Goal: Task Accomplishment & Management: Use online tool/utility

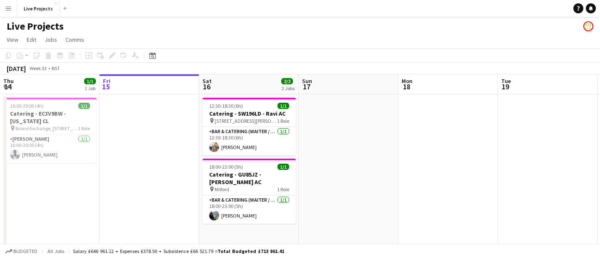
click at [8, 8] on app-icon "Menu" at bounding box center [8, 8] width 7 height 7
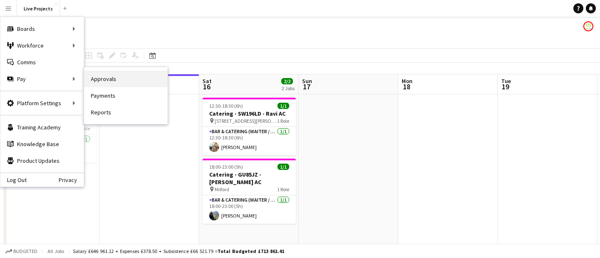
click at [111, 80] on link "Approvals" at bounding box center [125, 78] width 83 height 17
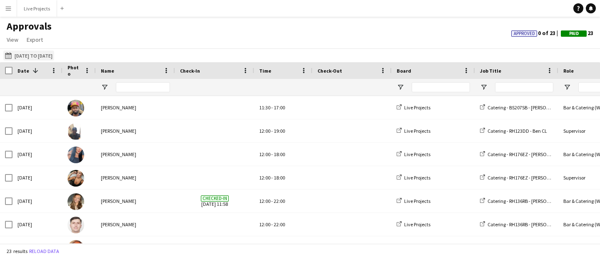
click at [43, 56] on button "[DATE] to [DATE] [DATE] to [DATE]" at bounding box center [28, 55] width 51 height 10
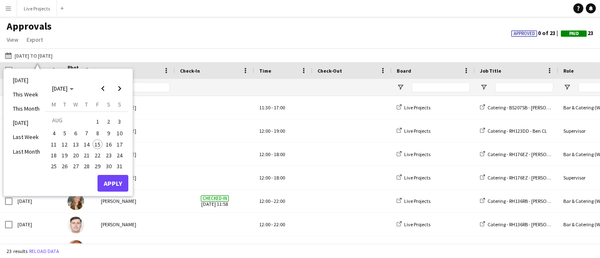
click at [54, 131] on span "4" at bounding box center [54, 133] width 10 height 10
click at [123, 134] on span "10" at bounding box center [120, 133] width 10 height 10
click at [114, 182] on button "Apply" at bounding box center [113, 183] width 31 height 17
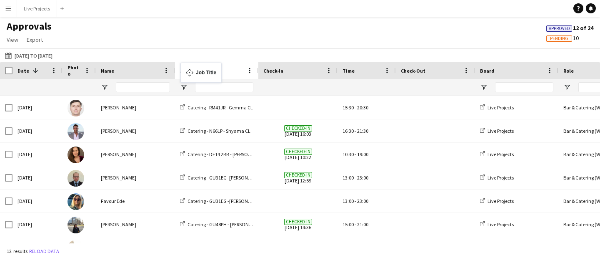
drag, startPoint x: 505, startPoint y: 72, endPoint x: 185, endPoint y: 68, distance: 320.1
click at [9, 11] on app-icon "Menu" at bounding box center [8, 8] width 7 height 7
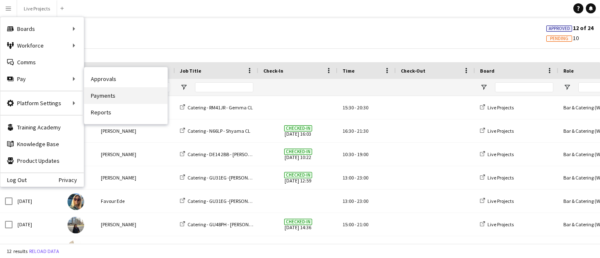
click at [106, 97] on link "Payments" at bounding box center [125, 95] width 83 height 17
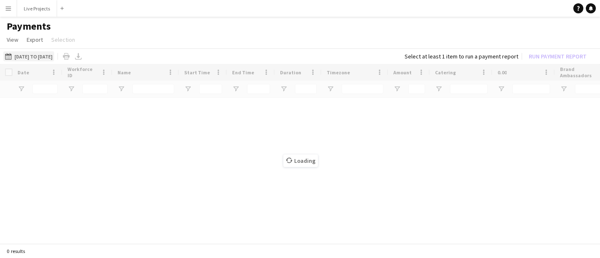
click at [44, 59] on button "[DATE] to [DATE] [DATE] to [DATE]" at bounding box center [28, 56] width 51 height 10
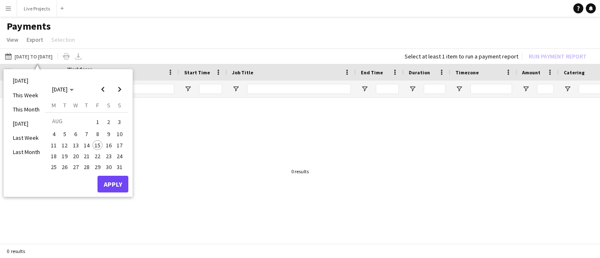
click at [52, 132] on span "4" at bounding box center [54, 134] width 10 height 10
click at [117, 134] on span "10" at bounding box center [120, 134] width 10 height 10
click at [115, 183] on button "Apply" at bounding box center [113, 183] width 31 height 17
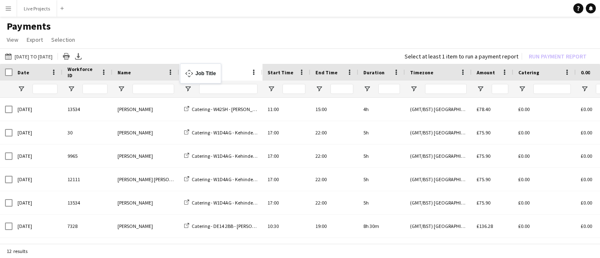
drag, startPoint x: 473, startPoint y: 72, endPoint x: 184, endPoint y: 68, distance: 288.4
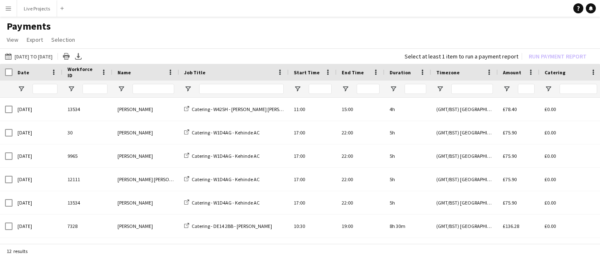
drag, startPoint x: 261, startPoint y: 70, endPoint x: 287, endPoint y: 70, distance: 26.3
click at [287, 70] on div at bounding box center [288, 72] width 3 height 17
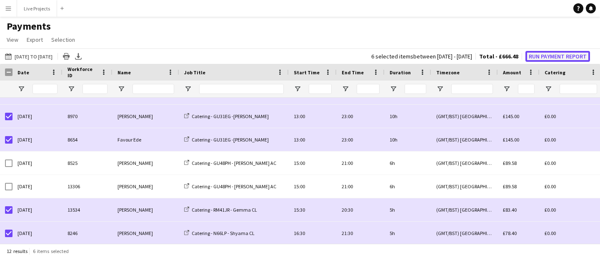
click at [548, 55] on button "Run Payment Report" at bounding box center [558, 56] width 65 height 11
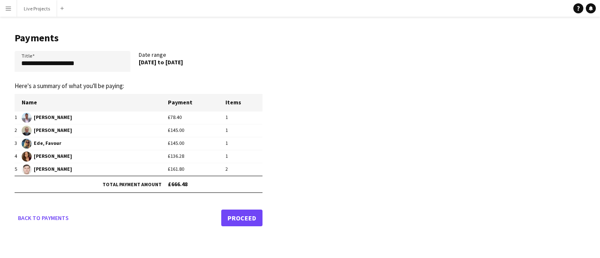
click at [236, 221] on link "Proceed" at bounding box center [241, 217] width 41 height 17
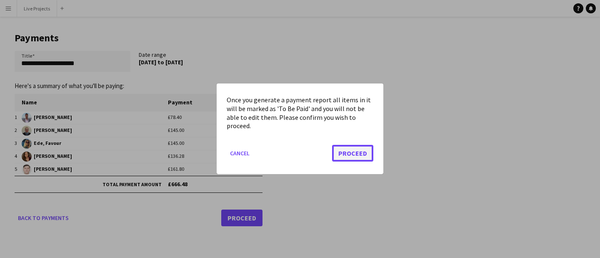
click at [363, 155] on button "Proceed" at bounding box center [352, 153] width 41 height 17
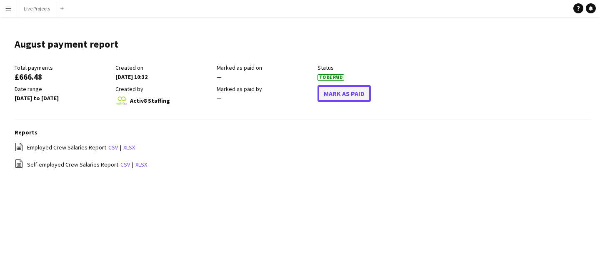
click at [353, 98] on button "Mark As Paid" at bounding box center [344, 93] width 53 height 17
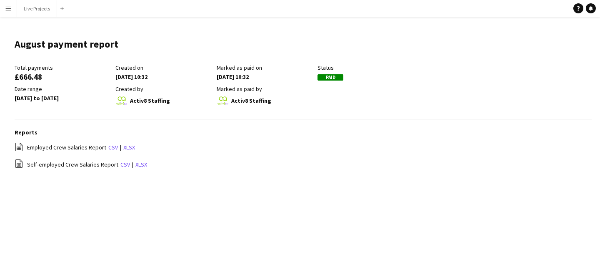
click at [8, 8] on app-icon "Menu" at bounding box center [8, 8] width 7 height 7
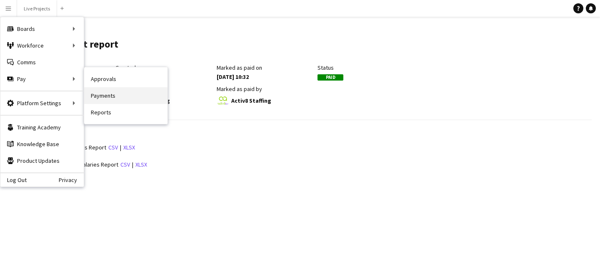
click at [104, 97] on link "Payments" at bounding box center [125, 95] width 83 height 17
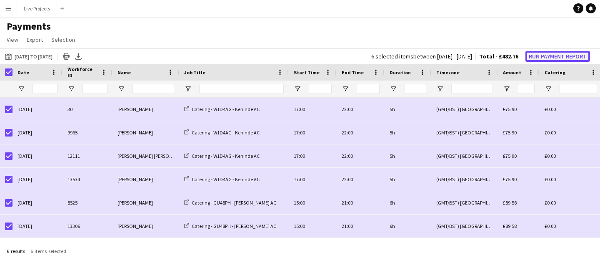
click at [555, 58] on button "Run Payment Report" at bounding box center [558, 56] width 65 height 11
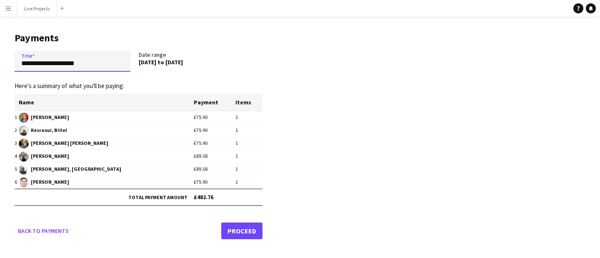
drag, startPoint x: 40, startPoint y: 64, endPoint x: 0, endPoint y: 63, distance: 39.6
click at [0, 63] on main "**********" at bounding box center [135, 134] width 271 height 235
type input "**********"
click at [243, 230] on link "Proceed" at bounding box center [241, 230] width 41 height 17
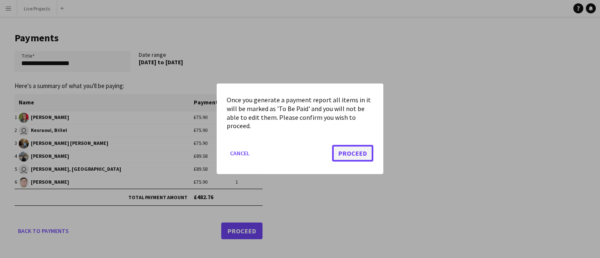
click at [358, 153] on button "Proceed" at bounding box center [352, 153] width 41 height 17
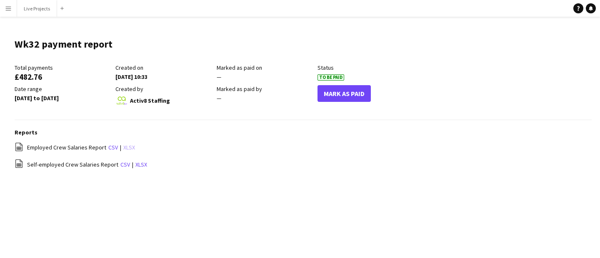
click at [127, 148] on link "xlsx" at bounding box center [129, 147] width 12 height 8
click at [140, 166] on link "xlsx" at bounding box center [141, 164] width 12 height 8
click at [341, 102] on div "Mark As Paid" at bounding box center [368, 96] width 101 height 22
click at [341, 90] on button "Mark As Paid" at bounding box center [344, 93] width 53 height 17
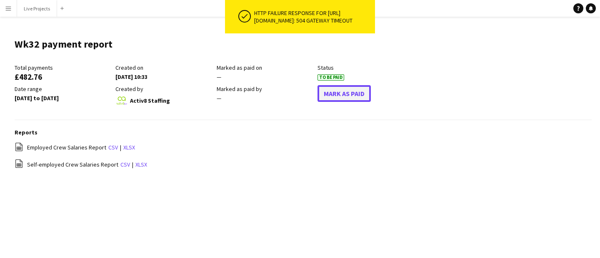
click at [339, 97] on button "Mark As Paid" at bounding box center [344, 93] width 53 height 17
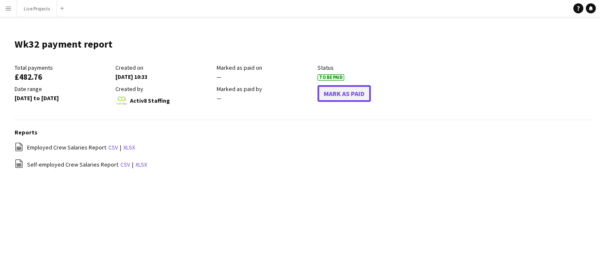
click at [339, 97] on button "Mark As Paid" at bounding box center [344, 93] width 53 height 17
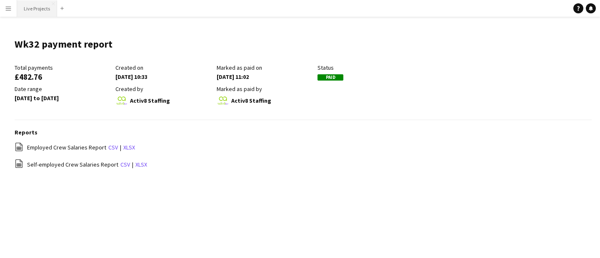
click at [32, 11] on button "Live Projects Close" at bounding box center [37, 8] width 40 height 16
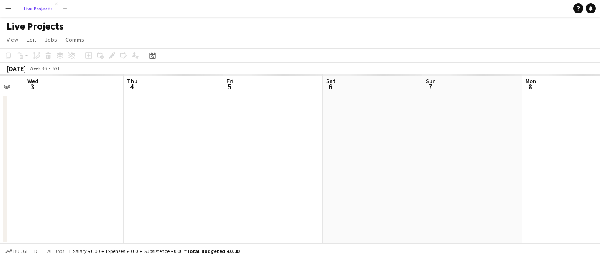
scroll to position [0, 375]
click at [39, 7] on button "Live Projects Close" at bounding box center [38, 8] width 43 height 16
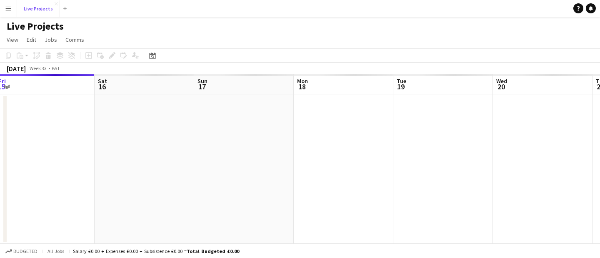
scroll to position [0, 285]
